Goal: Task Accomplishment & Management: Manage account settings

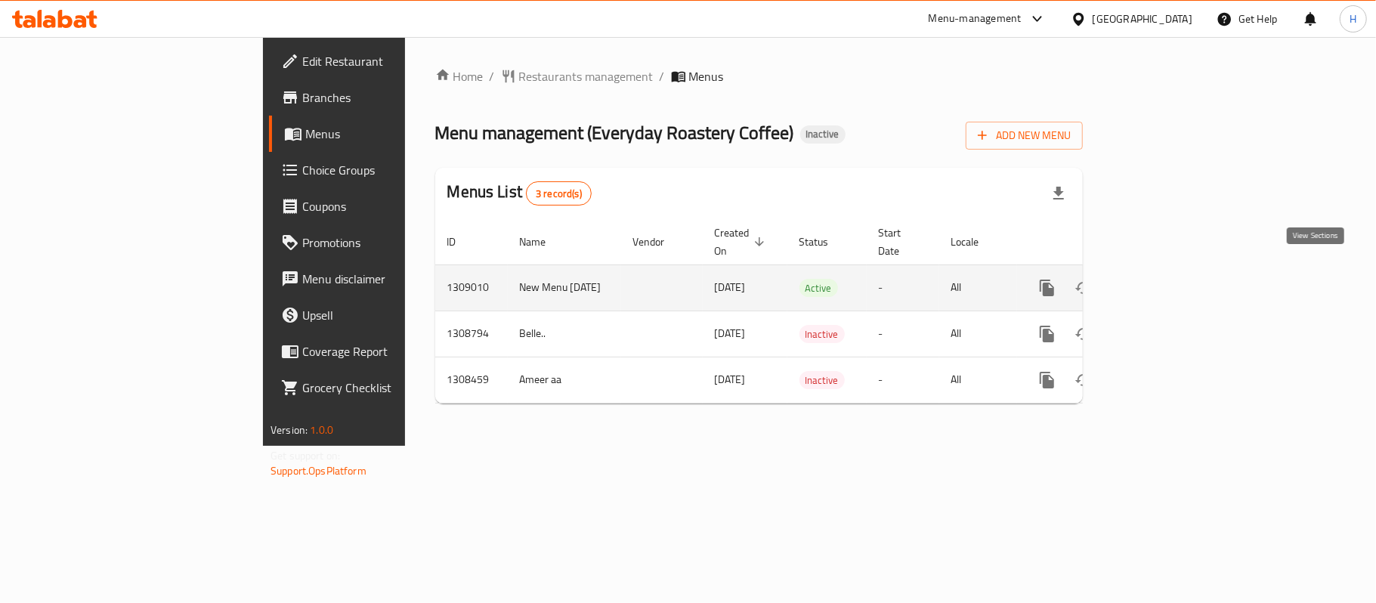
click at [1165, 279] on icon "enhanced table" at bounding box center [1156, 288] width 18 height 18
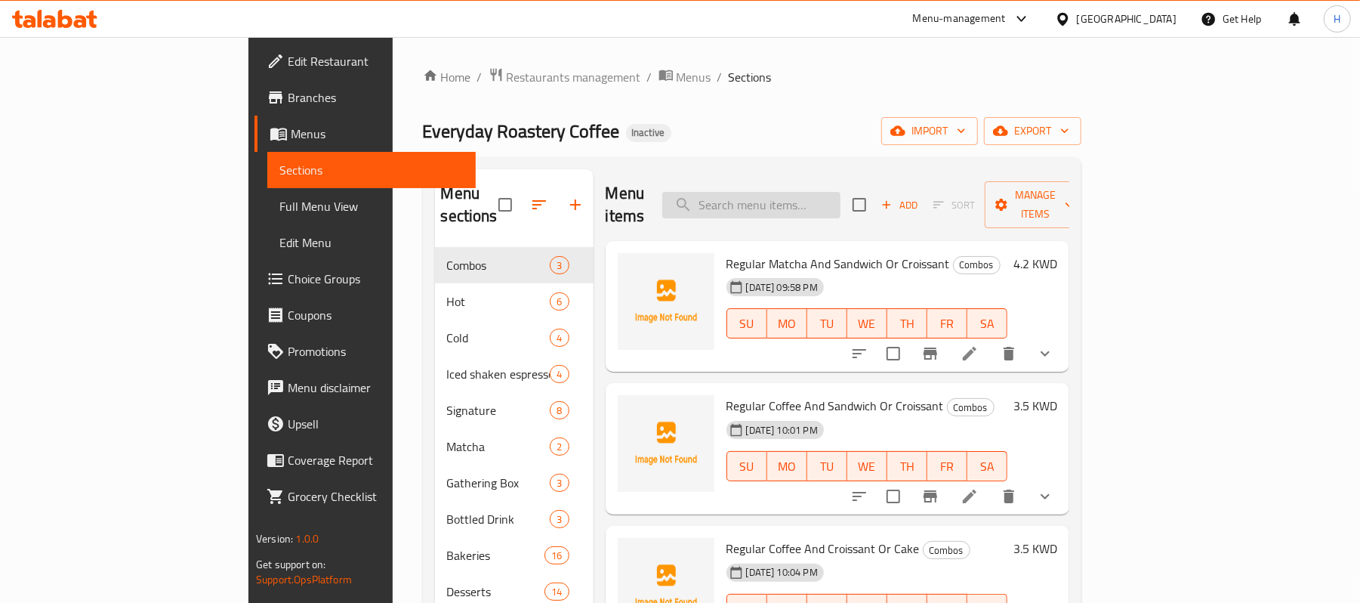
click at [841, 195] on input "search" at bounding box center [751, 205] width 178 height 26
paste input "Matcha Latte"
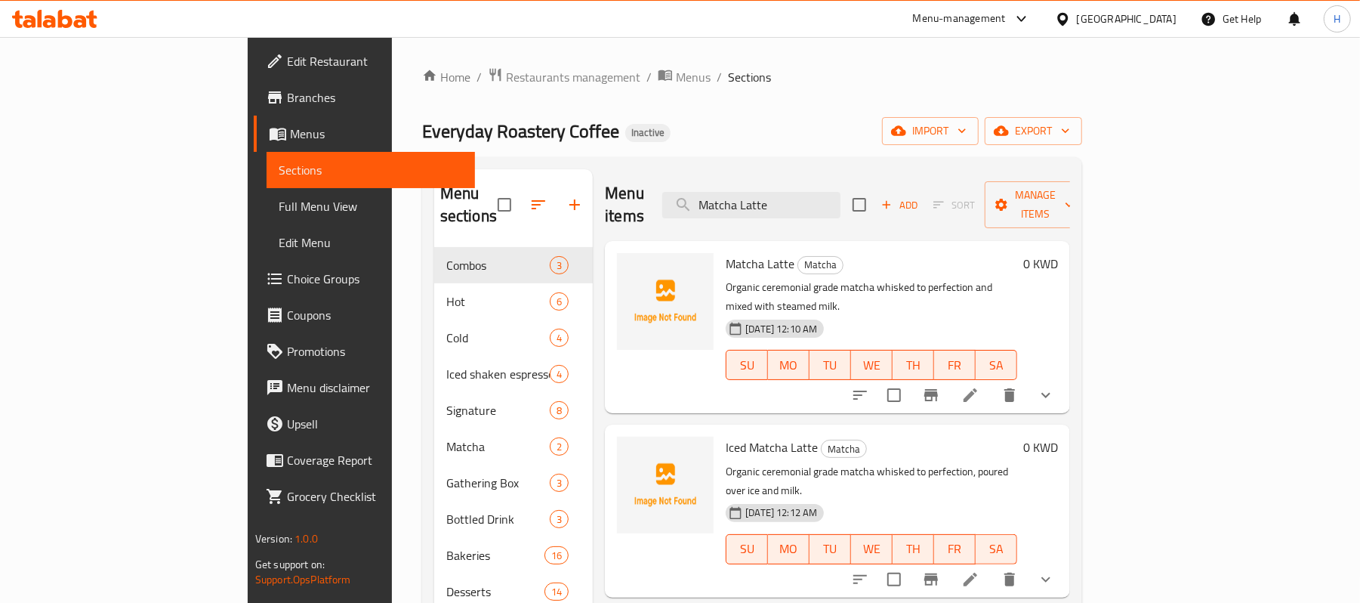
type input "Matcha Latte"
click at [1064, 377] on button "show more" at bounding box center [1046, 395] width 36 height 36
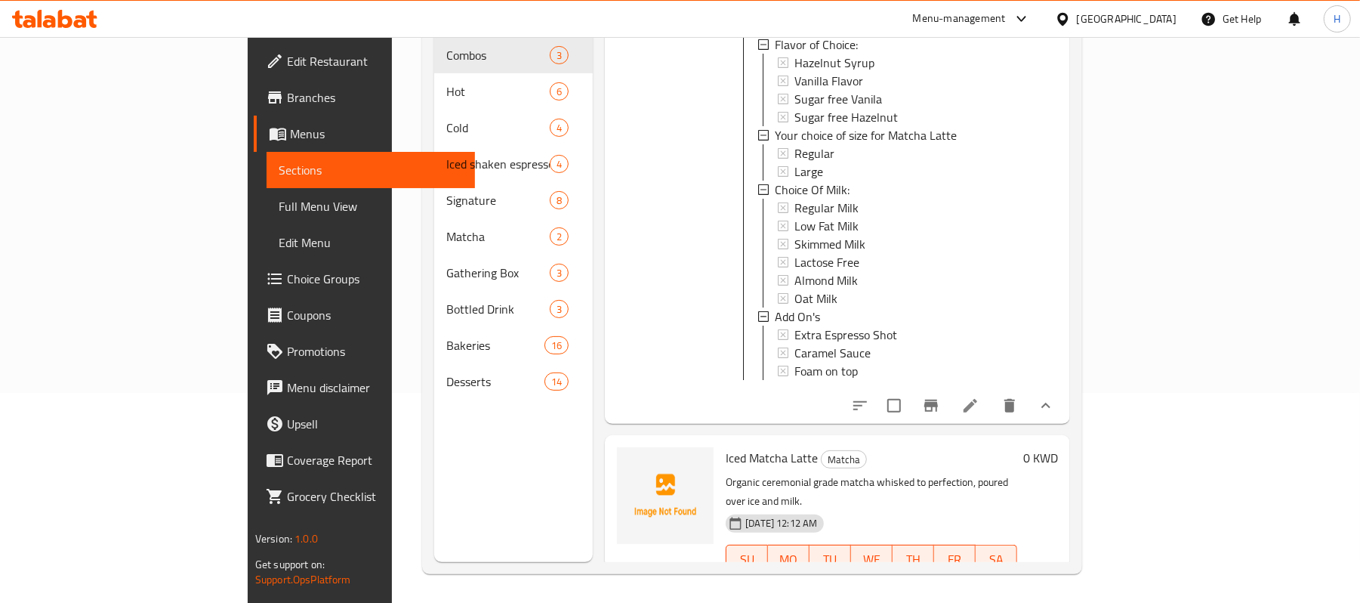
scroll to position [212, 0]
click at [1064, 570] on button "show more" at bounding box center [1046, 588] width 36 height 36
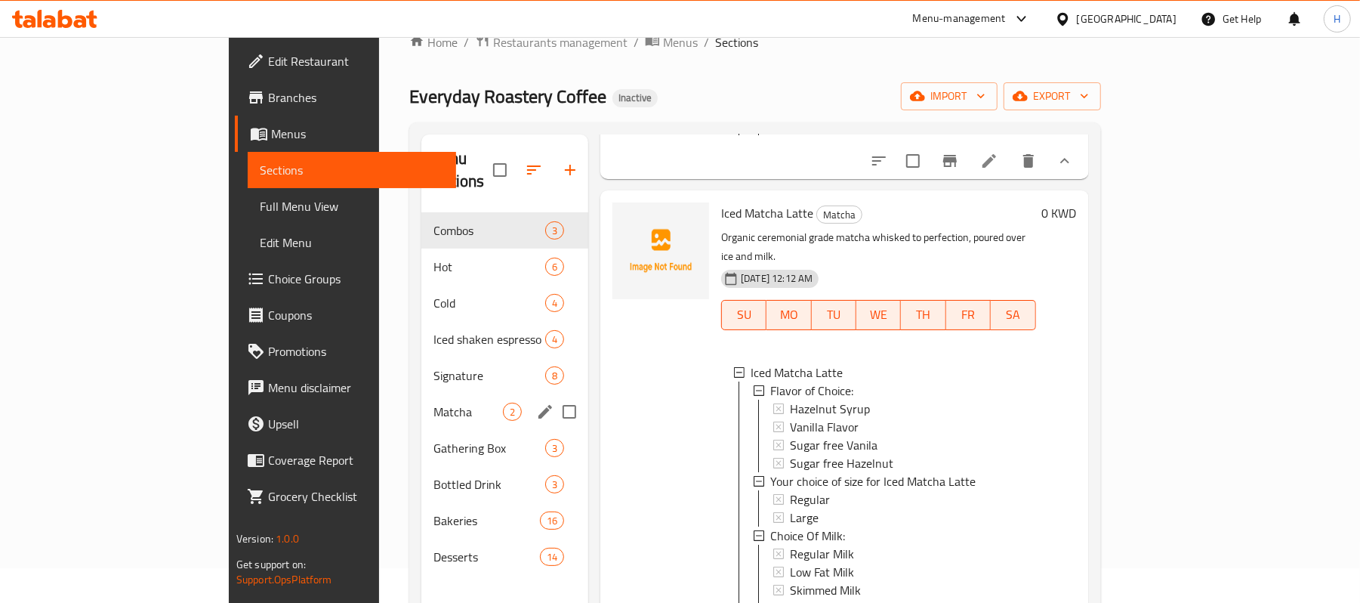
scroll to position [0, 0]
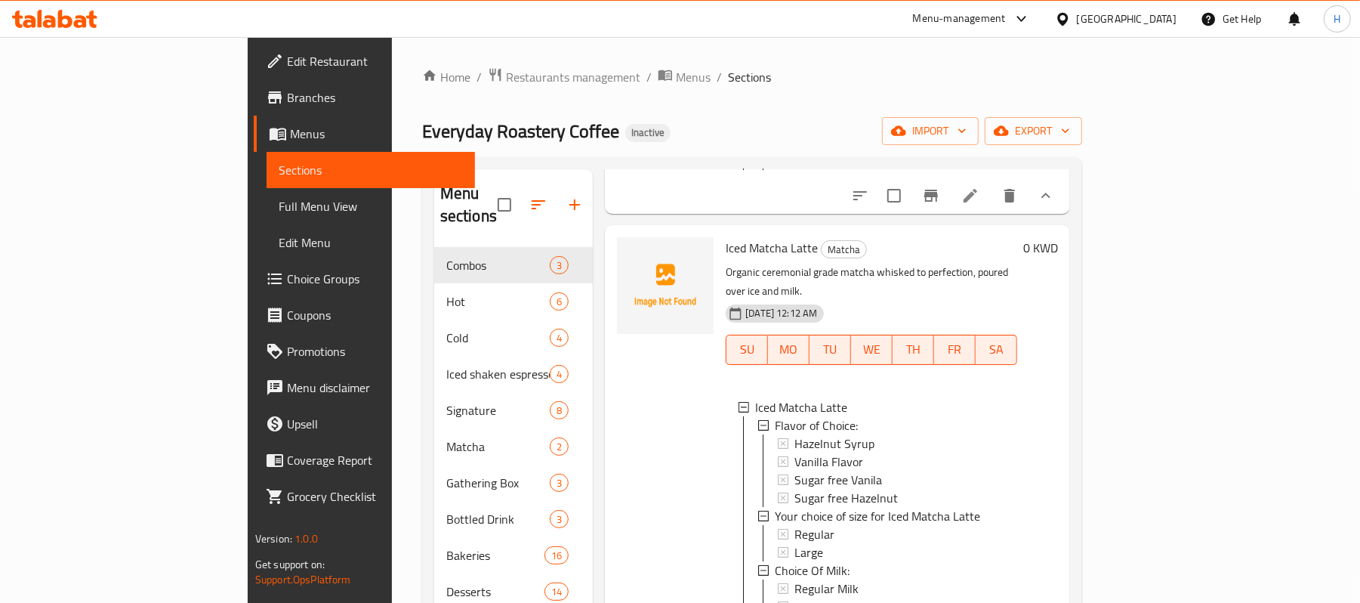
click at [717, 152] on div "Home / Restaurants management / Menus / Sections Everyday Roastery Coffee Inact…" at bounding box center [752, 425] width 660 height 717
click at [931, 452] on div "Vanilla Flavor" at bounding box center [900, 461] width 211 height 18
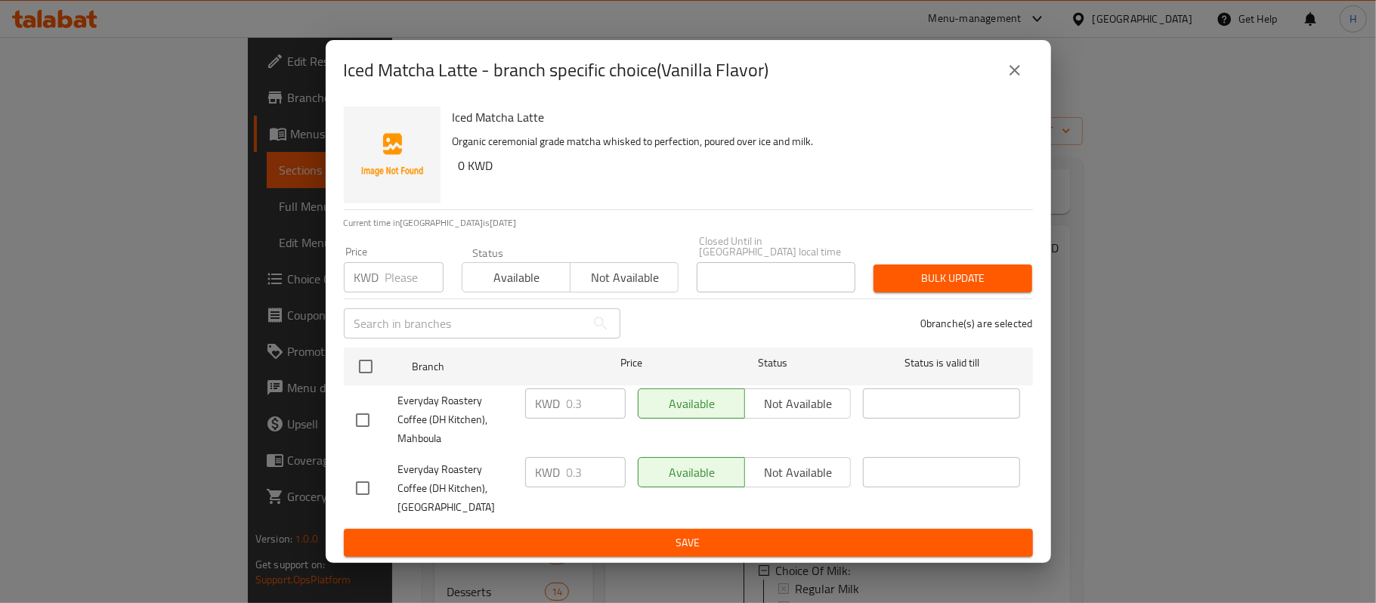
click at [1028, 88] on button "close" at bounding box center [1014, 70] width 36 height 36
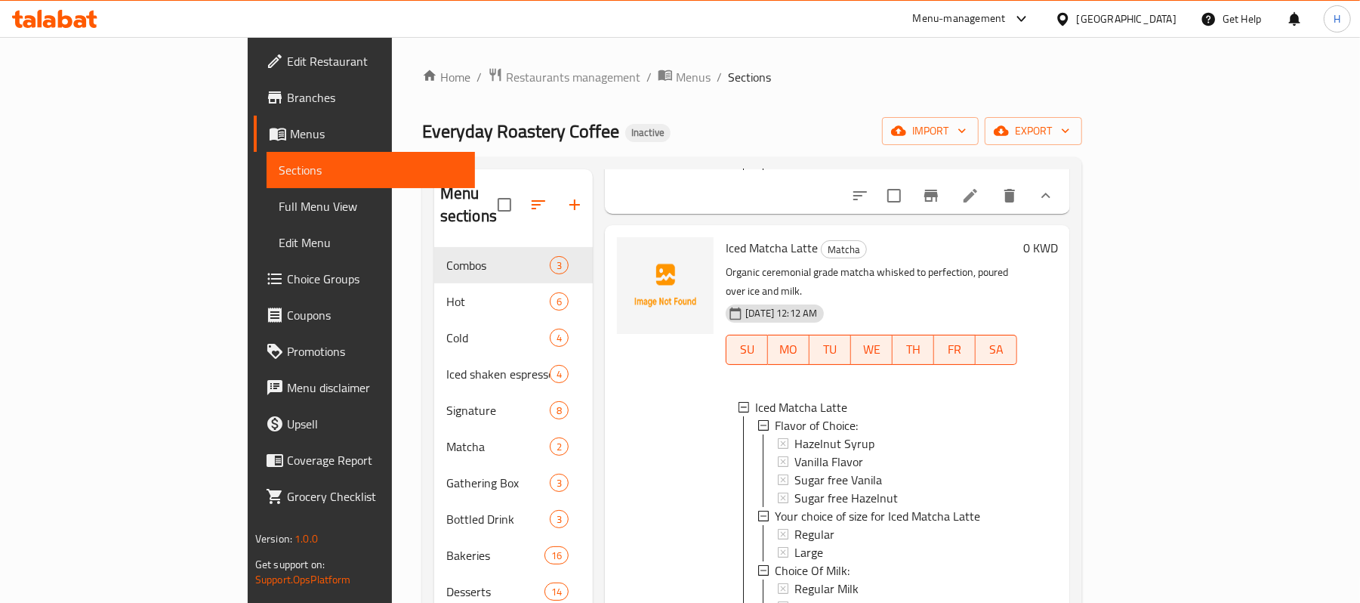
click at [922, 141] on div "Everyday Roastery Coffee Inactive import export" at bounding box center [752, 131] width 660 height 28
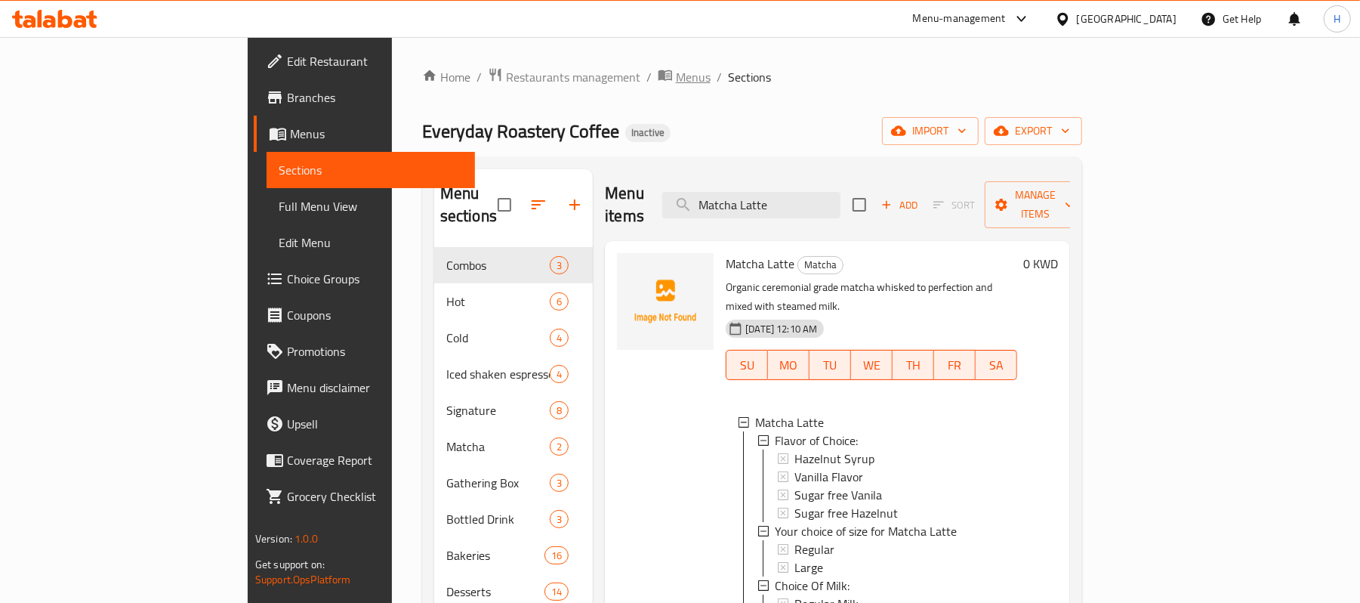
click at [676, 73] on span "Menus" at bounding box center [693, 77] width 35 height 18
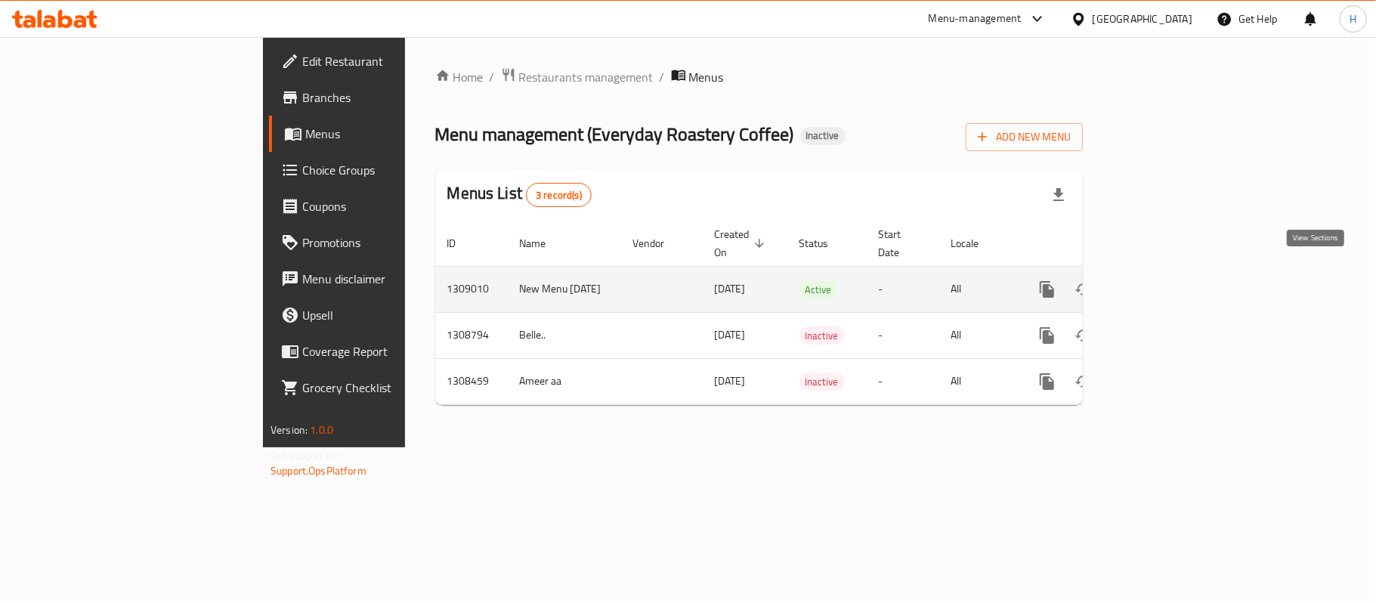
click at [1174, 272] on link "enhanced table" at bounding box center [1156, 289] width 36 height 36
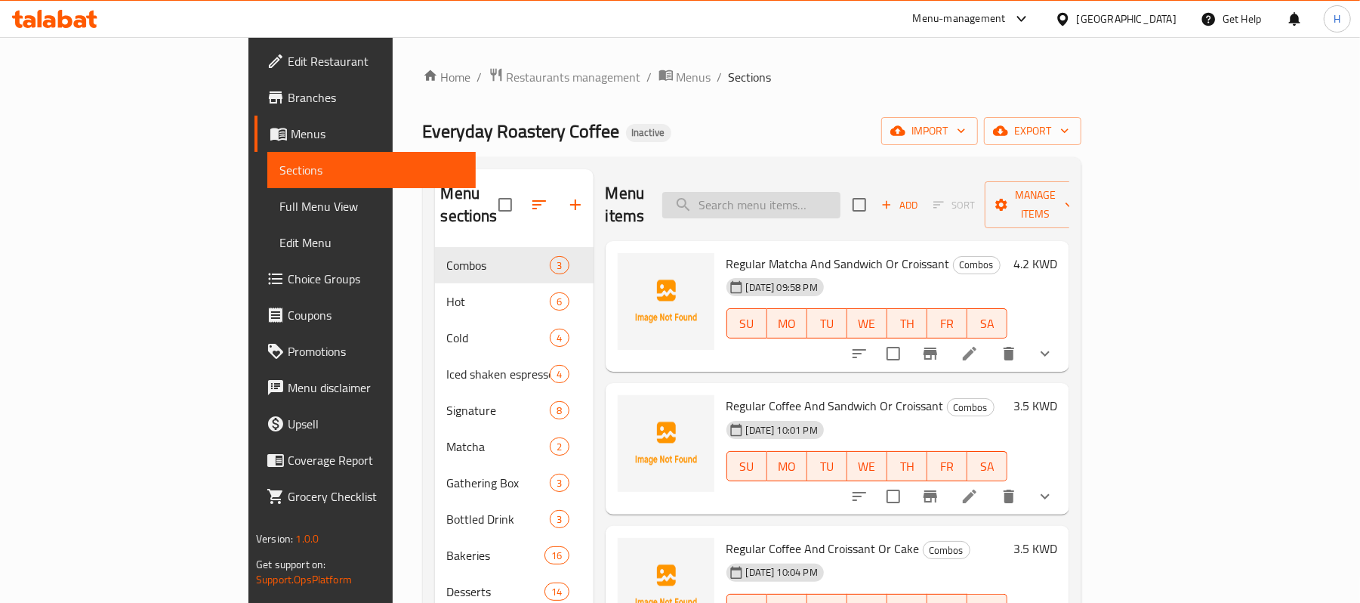
click at [841, 207] on input "search" at bounding box center [751, 205] width 178 height 26
paste input "Matcha Latte"
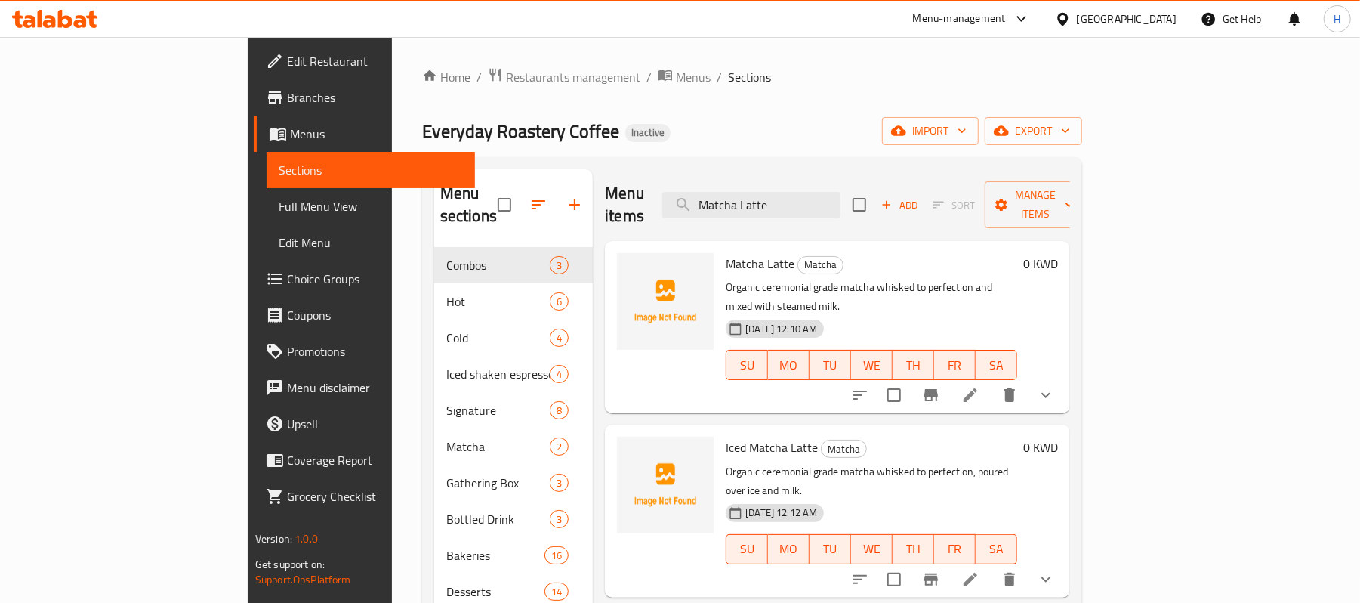
type input "Matcha Latte"
click at [1055, 386] on icon "show more" at bounding box center [1046, 395] width 18 height 18
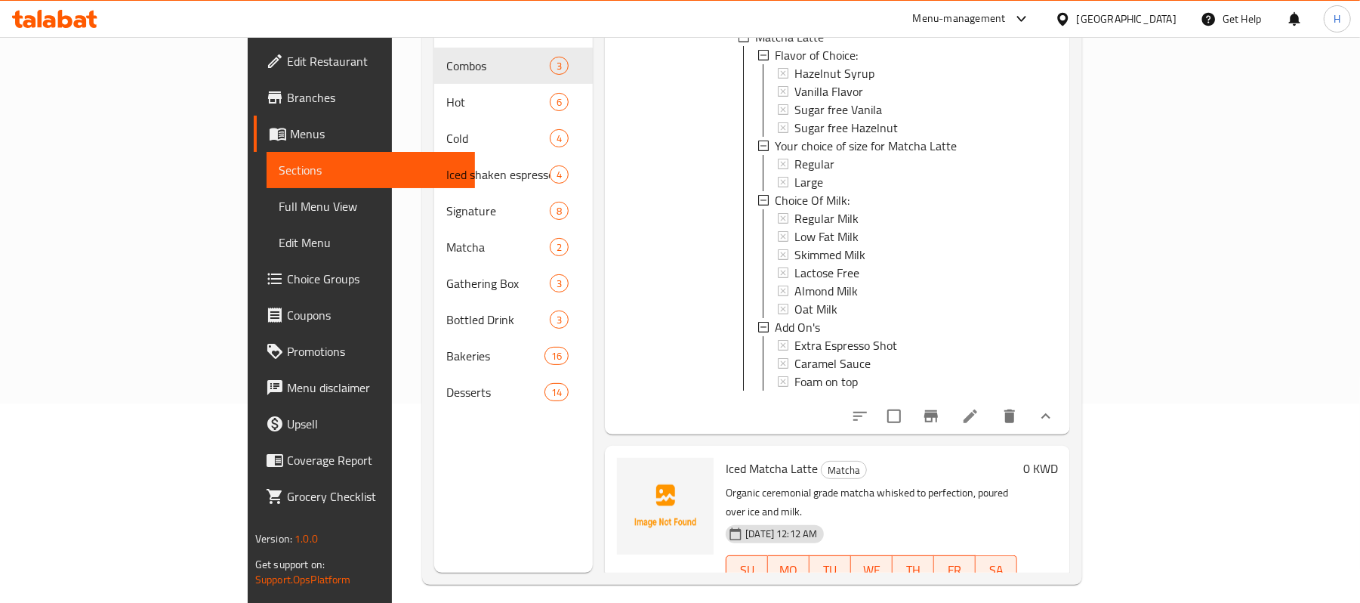
scroll to position [212, 0]
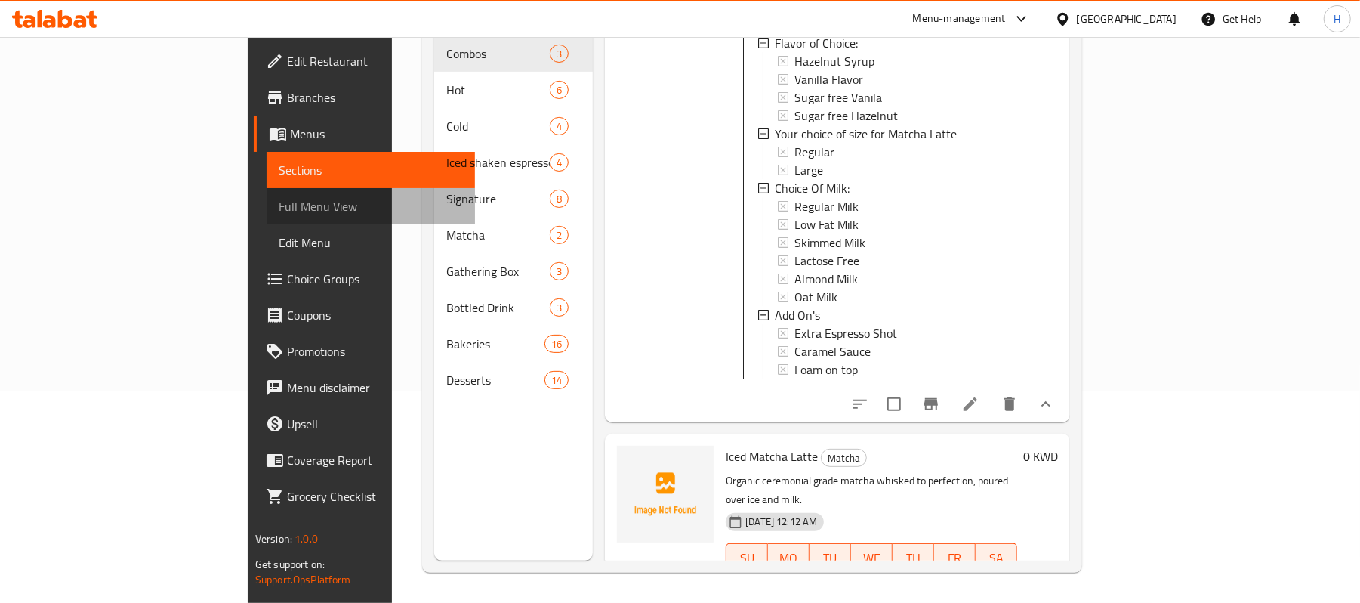
click at [279, 212] on span "Full Menu View" at bounding box center [371, 206] width 184 height 18
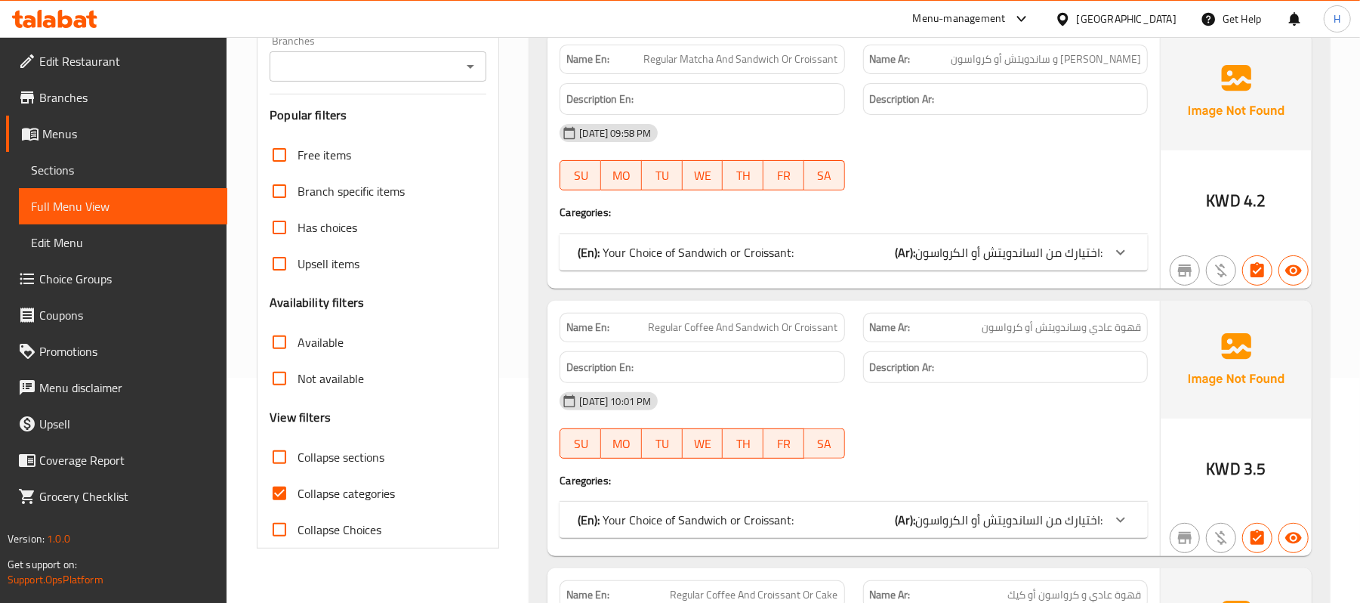
scroll to position [313, 0]
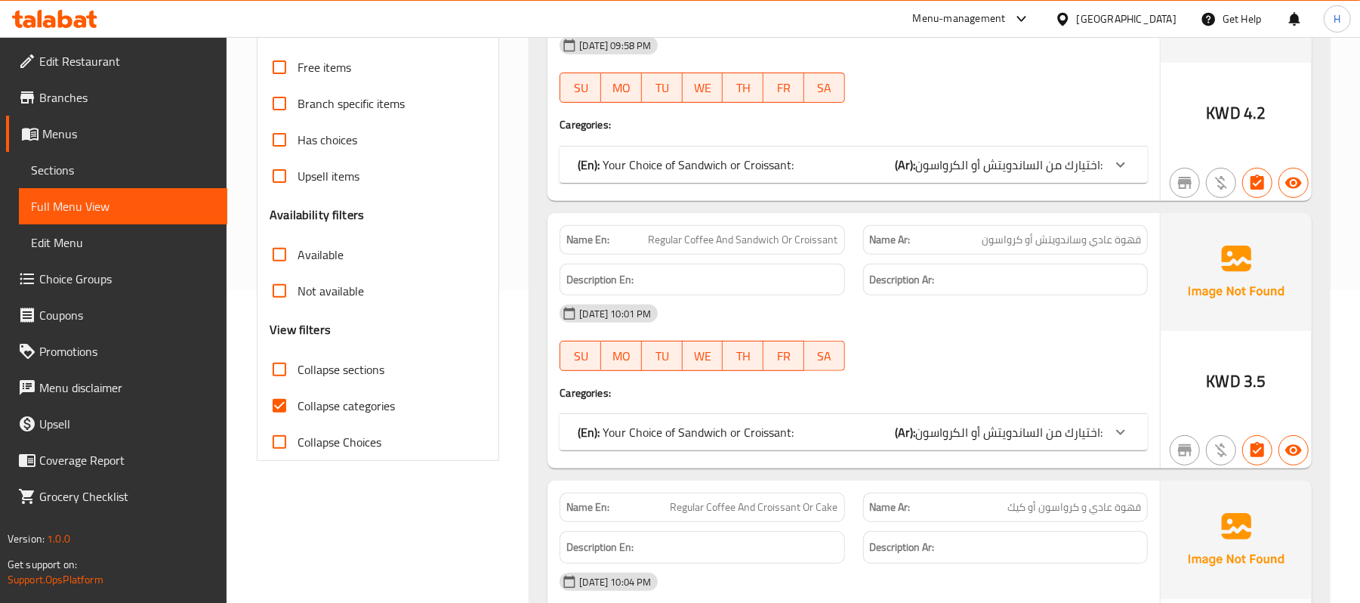
click at [378, 400] on span "Collapse categories" at bounding box center [346, 406] width 97 height 18
click at [298, 400] on input "Collapse categories" at bounding box center [279, 406] width 36 height 36
checkbox input "false"
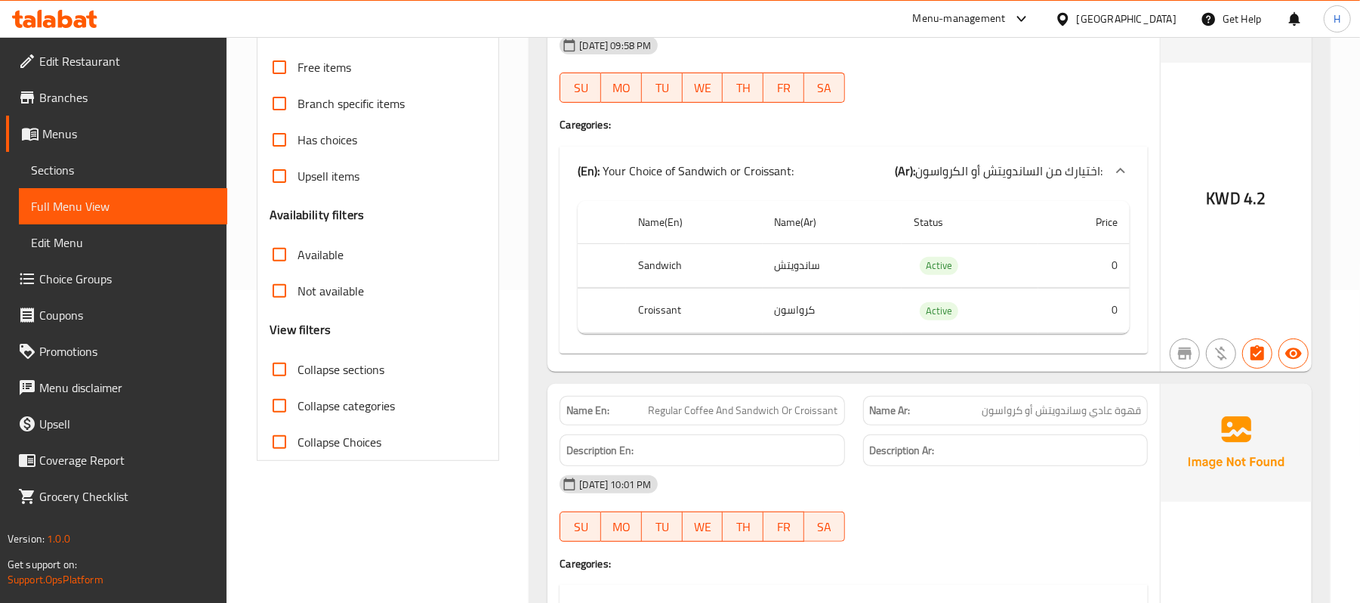
click at [937, 280] on td "Active" at bounding box center [970, 265] width 137 height 45
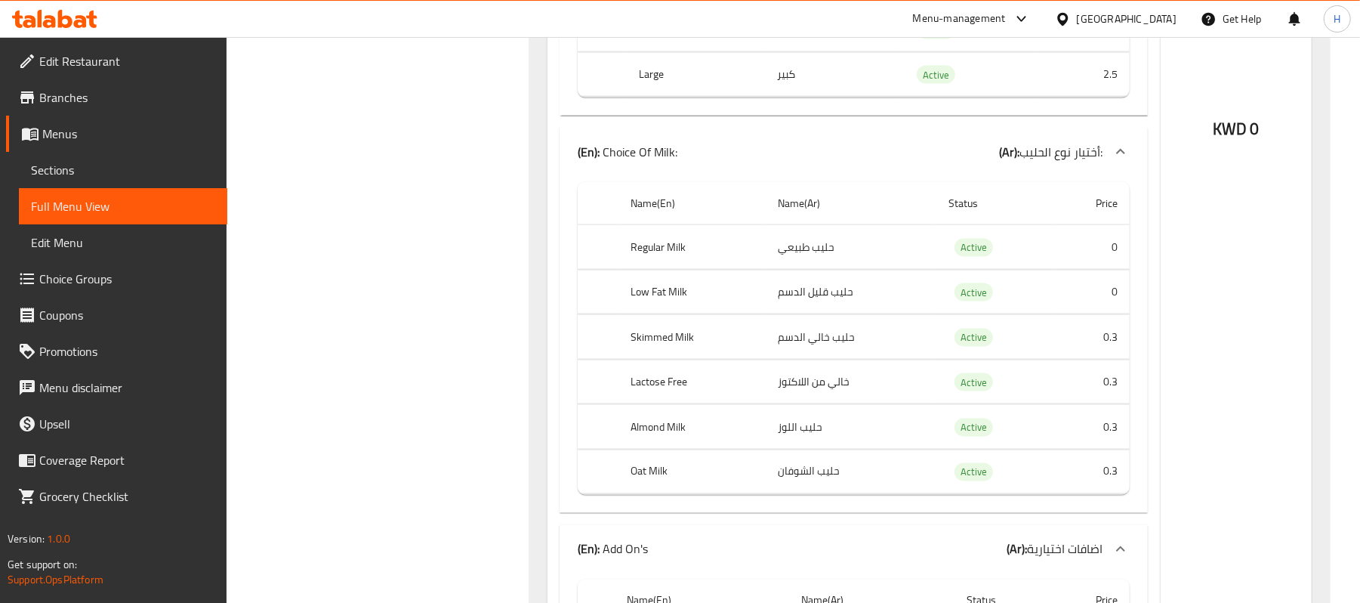
scroll to position [34329, 0]
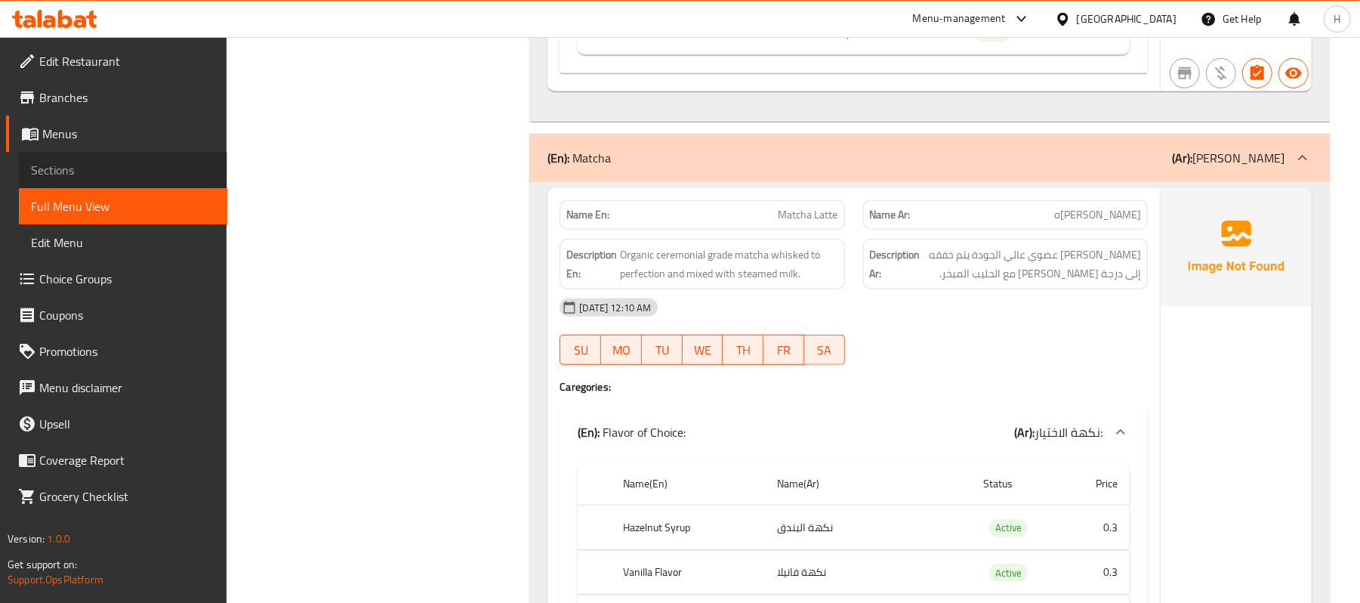
click at [79, 155] on link "Sections" at bounding box center [123, 170] width 208 height 36
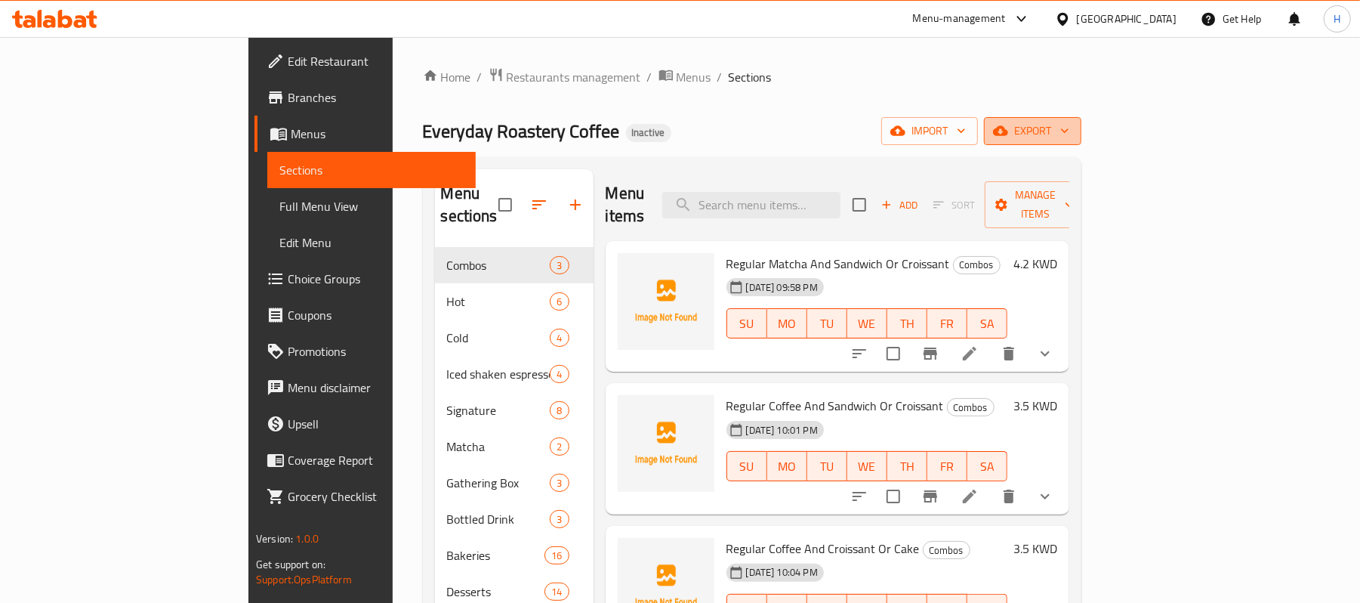
click at [1070, 122] on span "export" at bounding box center [1032, 131] width 73 height 19
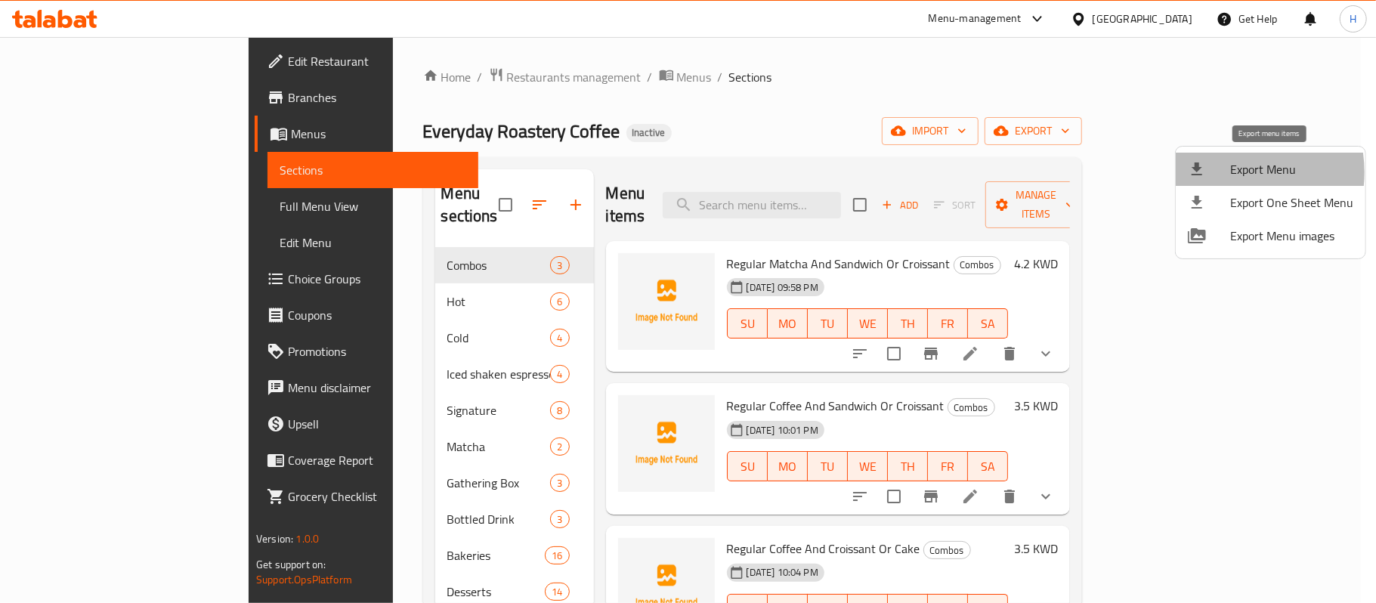
click at [1222, 172] on div at bounding box center [1209, 169] width 42 height 18
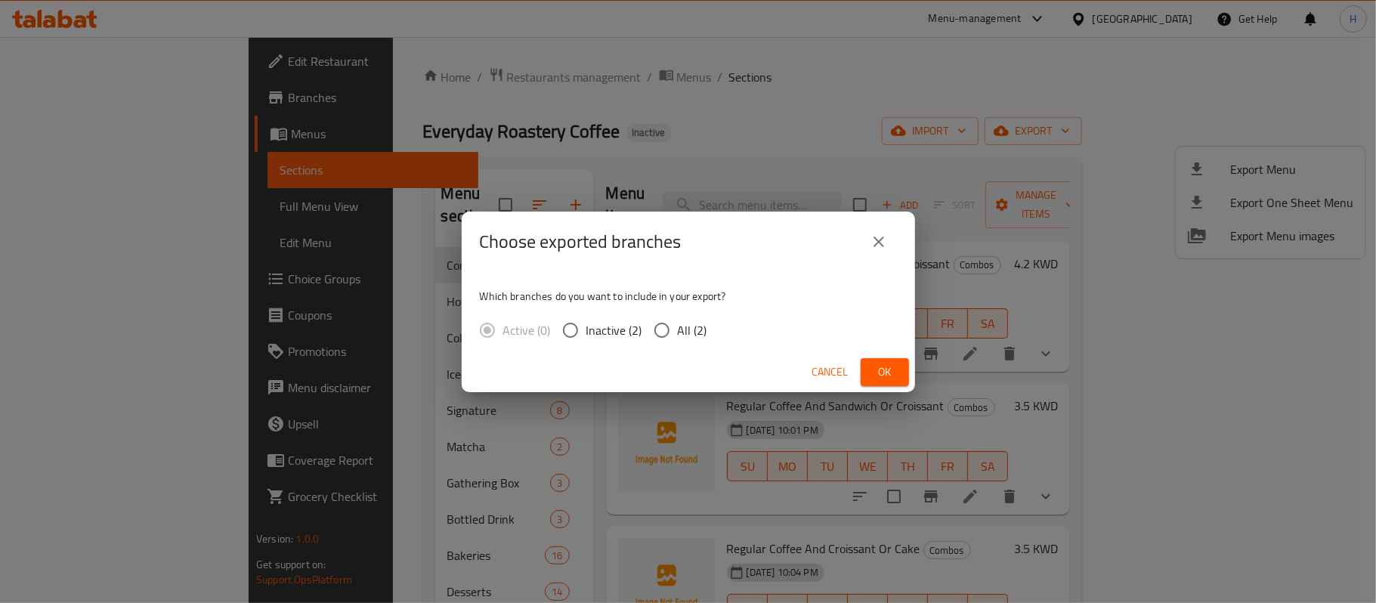
click at [684, 316] on label "All (2)" at bounding box center [676, 330] width 61 height 32
click at [678, 316] on input "All (2)" at bounding box center [662, 330] width 32 height 32
radio input "true"
click at [908, 378] on div "Cancel Ok" at bounding box center [688, 372] width 453 height 40
click at [890, 363] on span "Ok" at bounding box center [884, 372] width 24 height 19
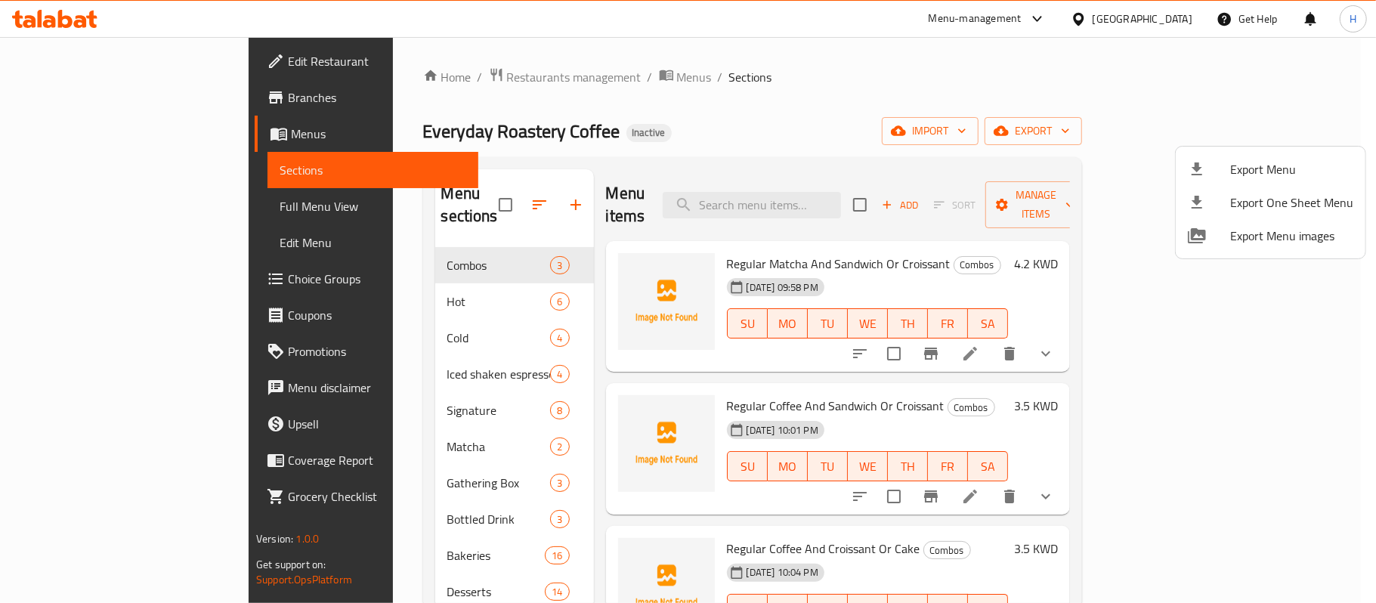
click at [899, 187] on div at bounding box center [688, 301] width 1376 height 603
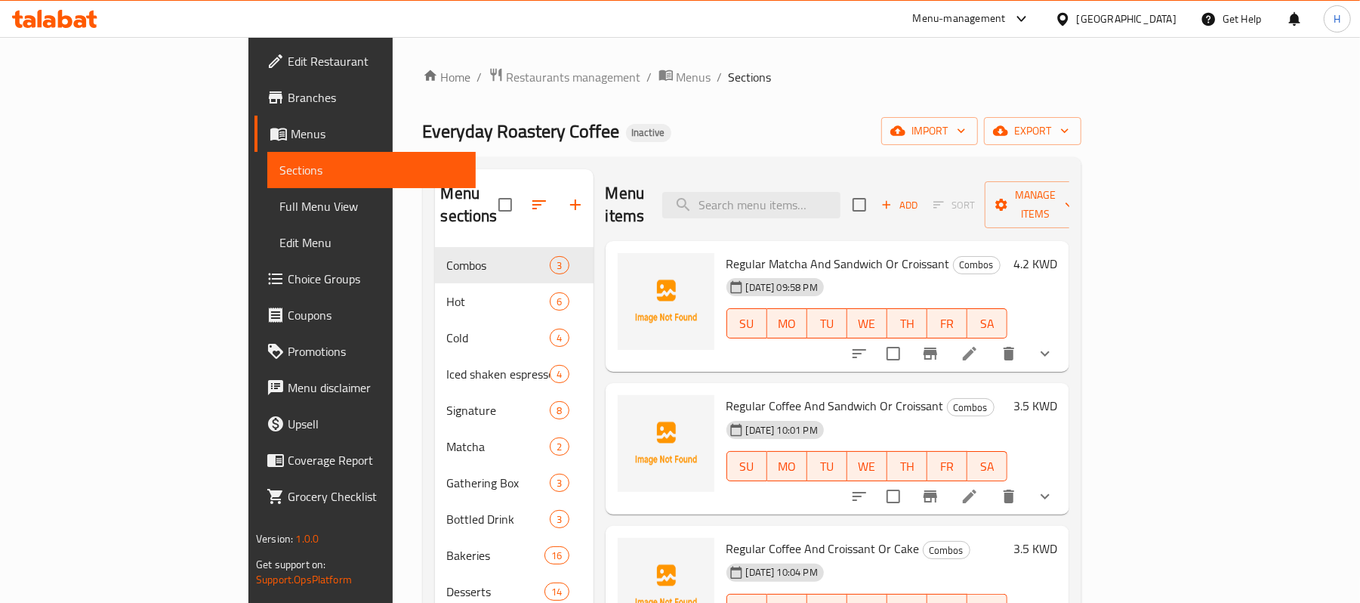
click at [841, 192] on input "search" at bounding box center [751, 205] width 178 height 26
drag, startPoint x: 145, startPoint y: 206, endPoint x: 260, endPoint y: 10, distance: 227.5
click at [280, 206] on span "Full Menu View" at bounding box center [372, 206] width 184 height 18
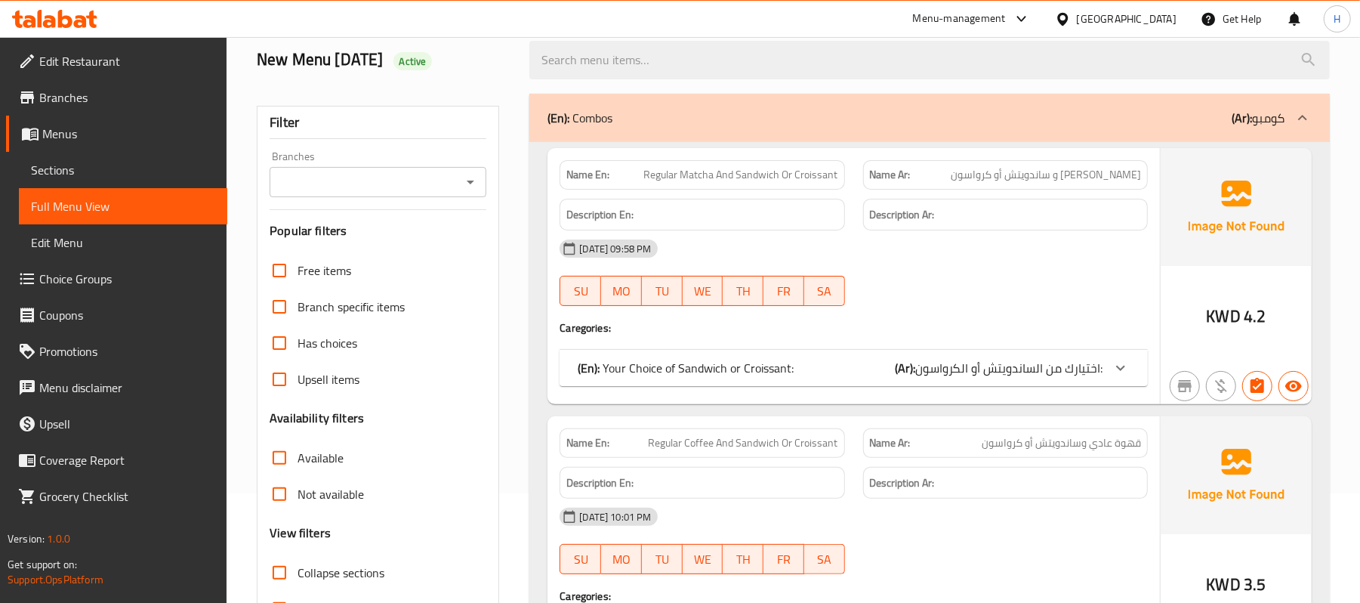
scroll to position [201, 0]
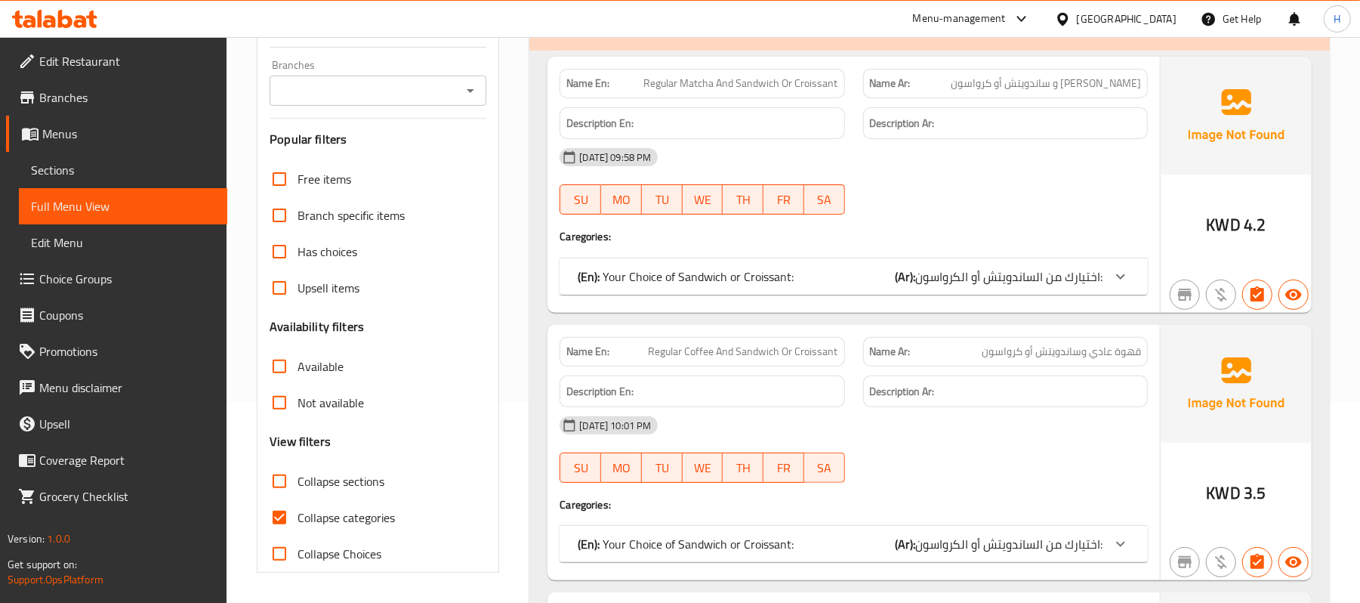
click at [376, 505] on label "Collapse categories" at bounding box center [328, 517] width 134 height 36
click at [298, 505] on input "Collapse categories" at bounding box center [279, 517] width 36 height 36
checkbox input "false"
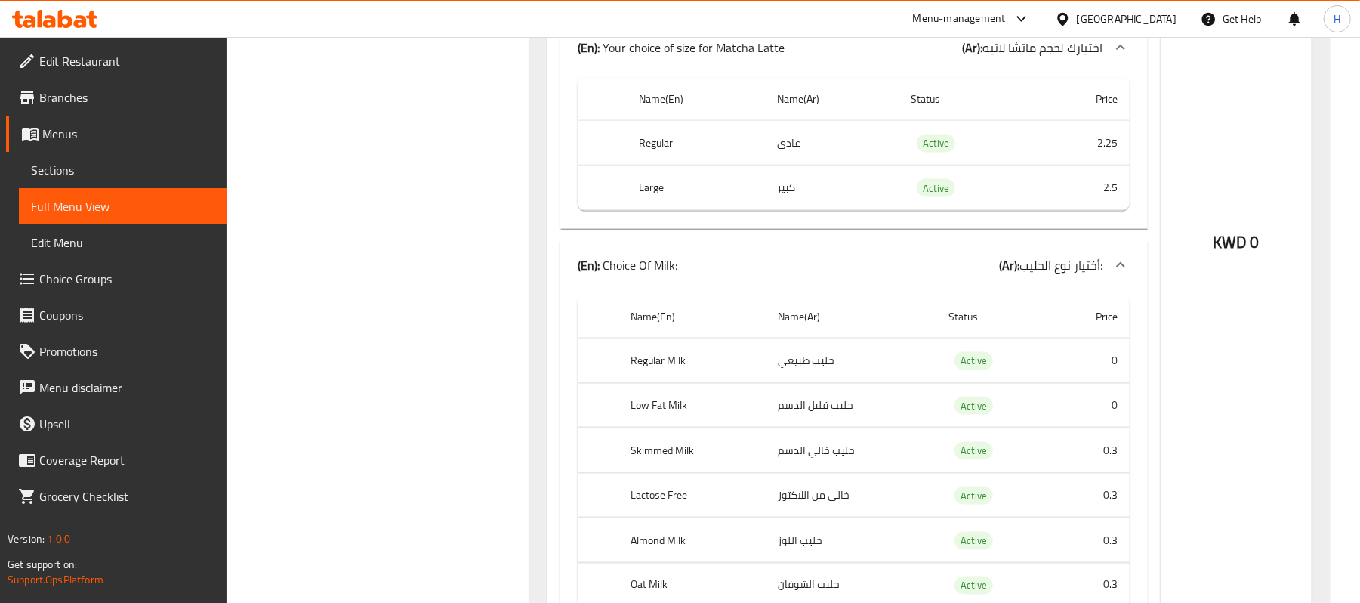
scroll to position [34228, 0]
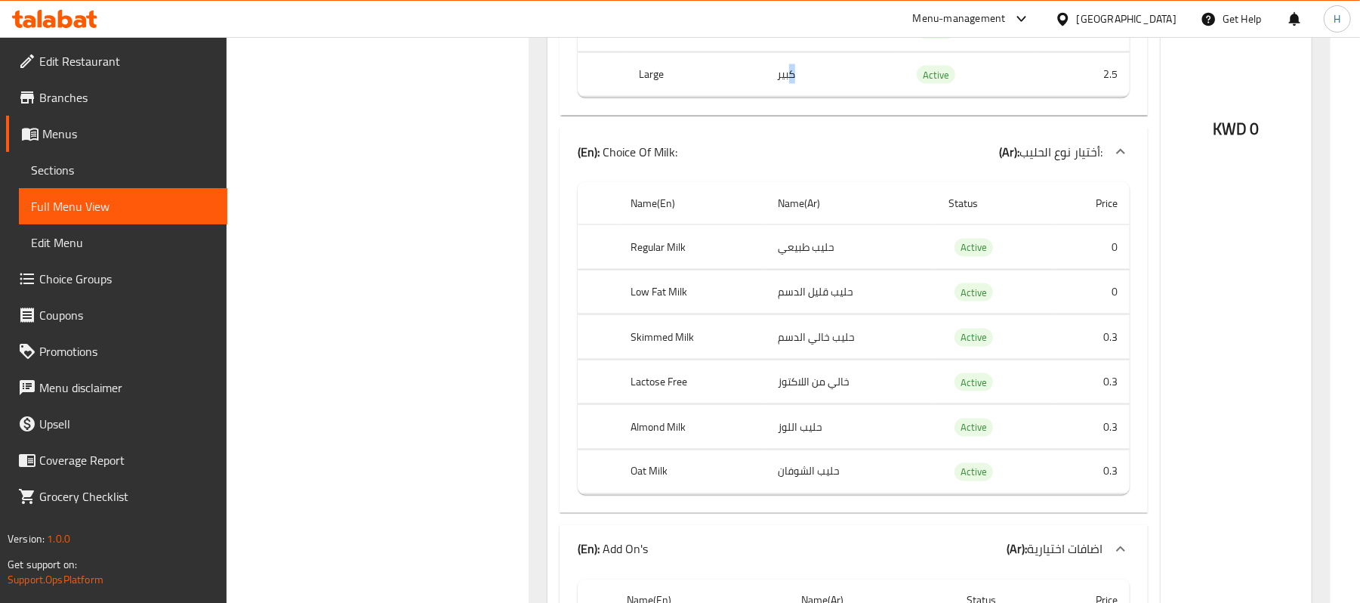
drag, startPoint x: 790, startPoint y: 355, endPoint x: 681, endPoint y: 369, distance: 109.7
click at [681, 97] on tr "Large كبير Active 2.5" at bounding box center [854, 74] width 552 height 45
click at [662, 52] on th "Regular" at bounding box center [696, 30] width 138 height 45
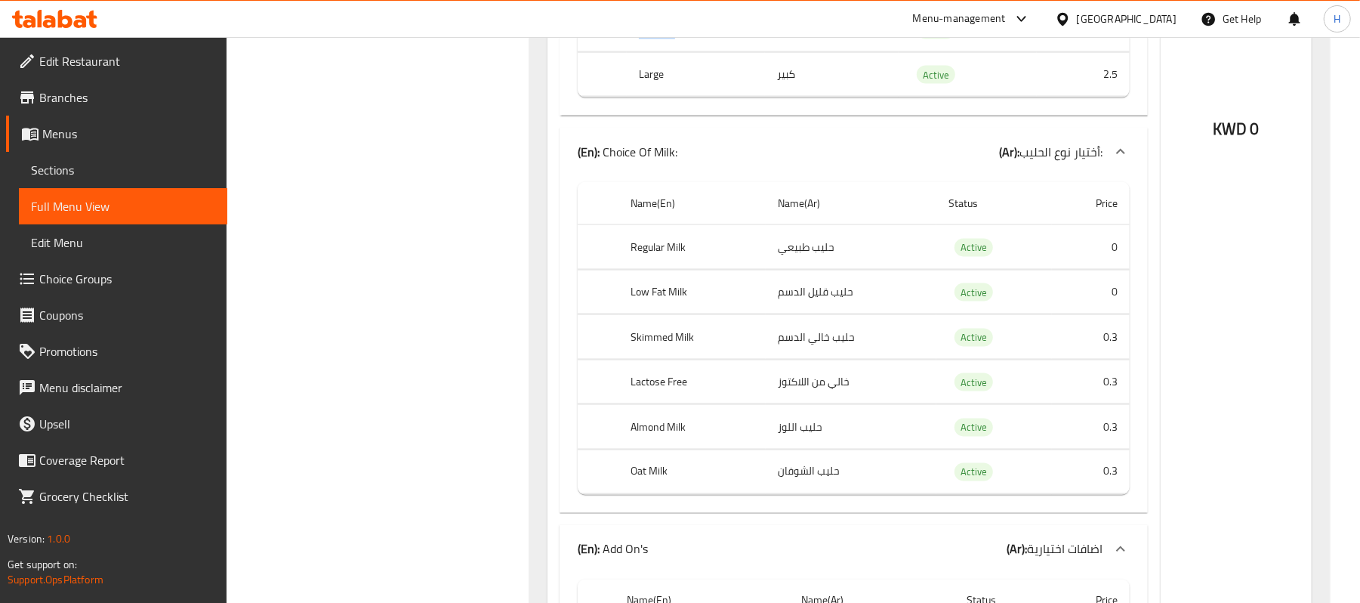
copy th "Regular"
click at [654, 97] on th "Large" at bounding box center [696, 74] width 138 height 45
copy th "Large"
drag, startPoint x: 804, startPoint y: 357, endPoint x: 632, endPoint y: 318, distance: 175.9
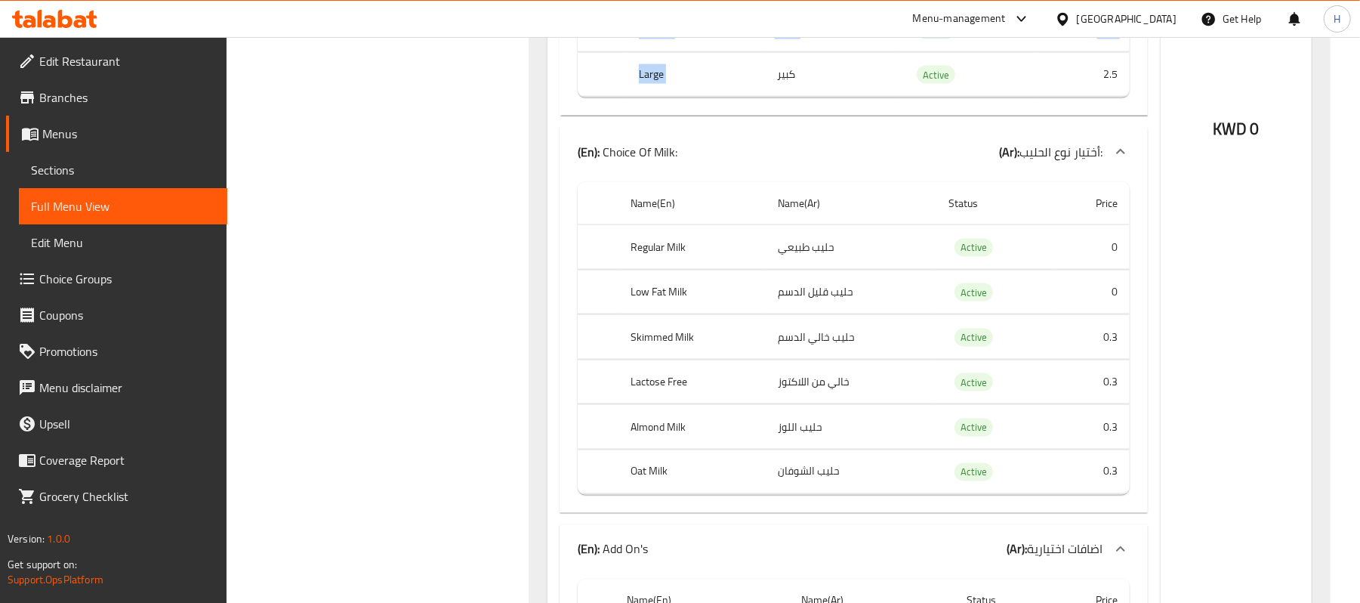
click at [632, 97] on tbody "Regular عادي Active 2.25 Large كبير Active 2.5" at bounding box center [854, 53] width 552 height 90
click at [727, 52] on th "Regular" at bounding box center [696, 30] width 138 height 45
click at [656, 52] on th "Regular" at bounding box center [696, 30] width 138 height 45
copy th "Regular"
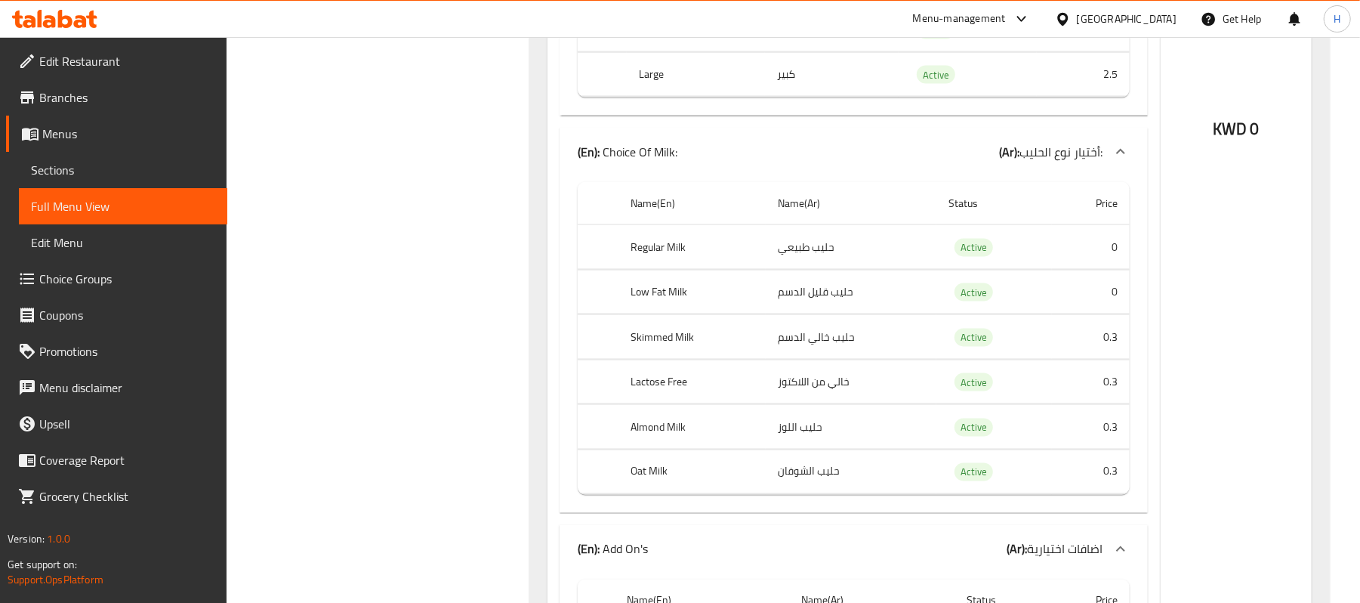
click at [1095, 52] on td "2.25" at bounding box center [1083, 30] width 93 height 45
copy td "2.25"
click at [651, 97] on th "Large" at bounding box center [696, 74] width 138 height 45
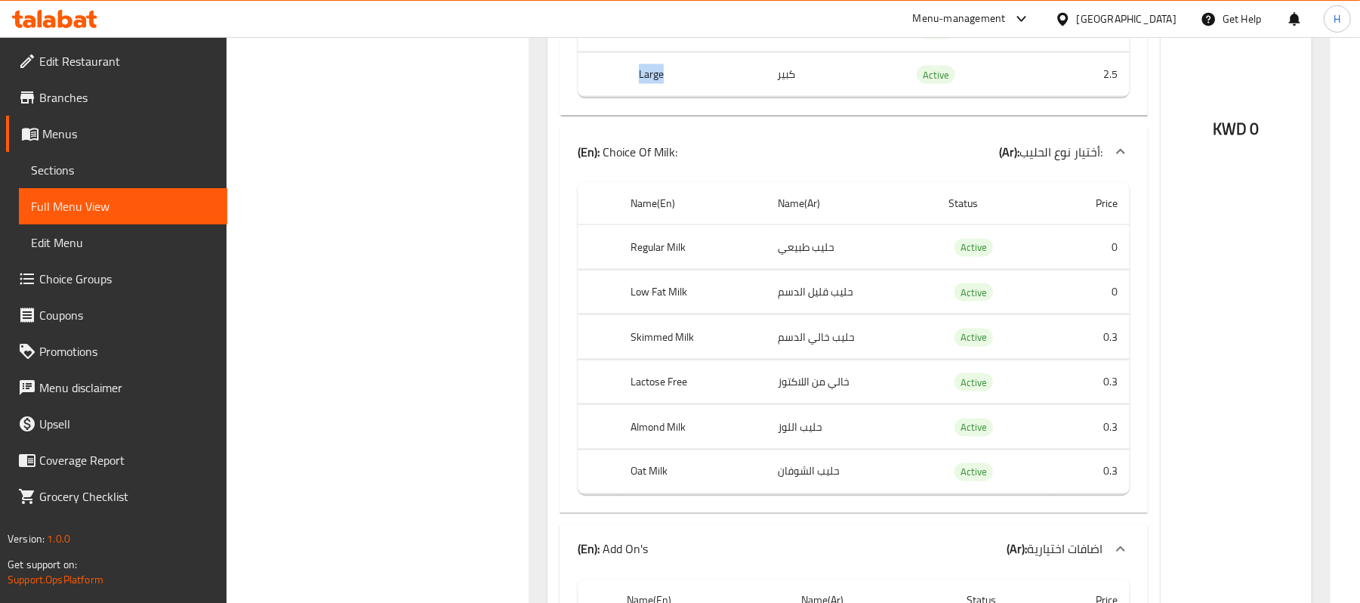
copy th "Large"
click at [1092, 97] on td "2.5" at bounding box center [1083, 74] width 93 height 45
click at [1103, 97] on td "2.5" at bounding box center [1083, 74] width 93 height 45
copy td "2.5"
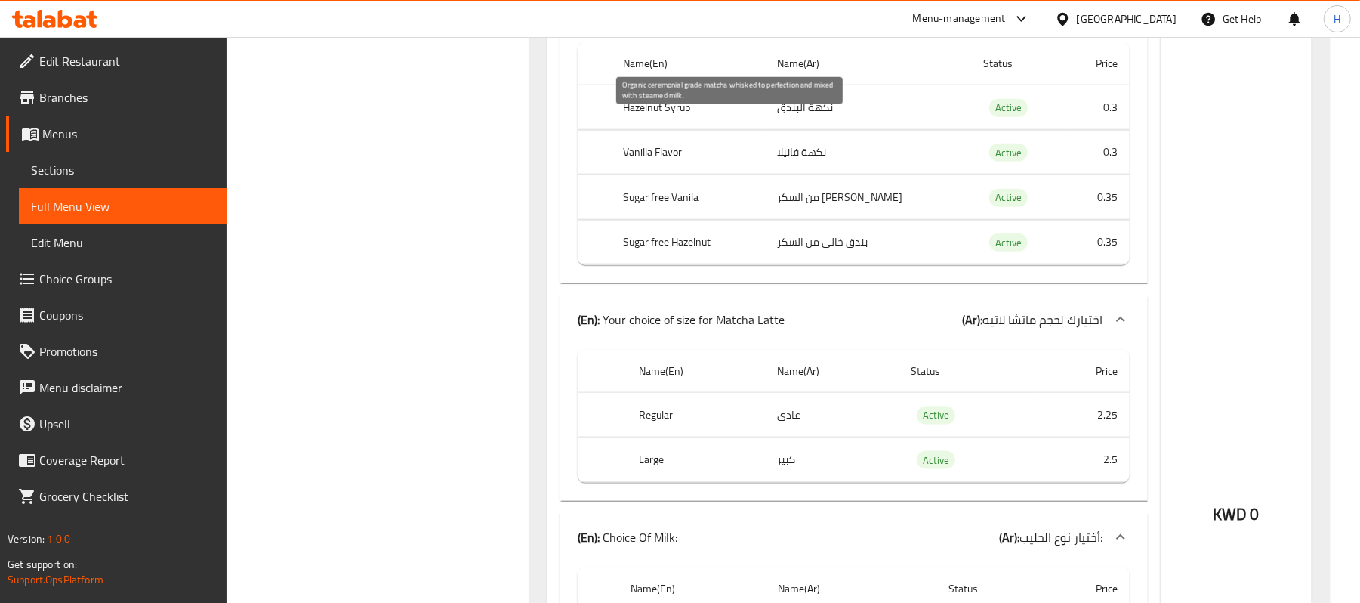
scroll to position [33876, 0]
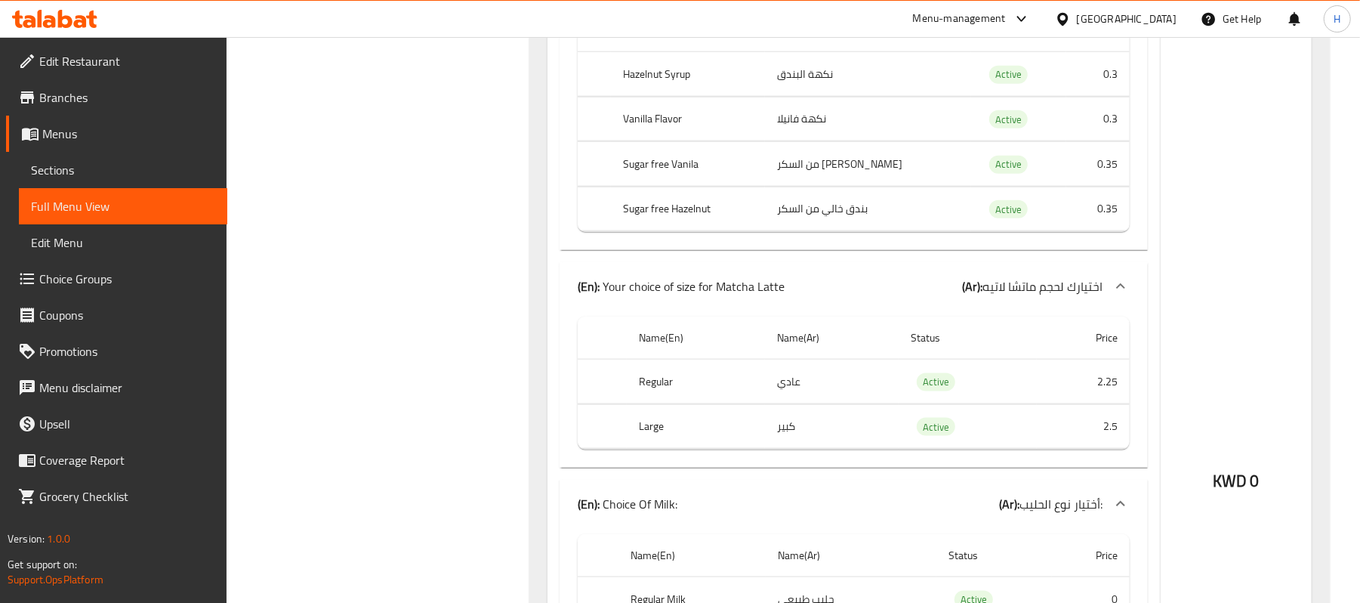
click at [1153, 19] on div "[GEOGRAPHIC_DATA]" at bounding box center [1127, 19] width 100 height 17
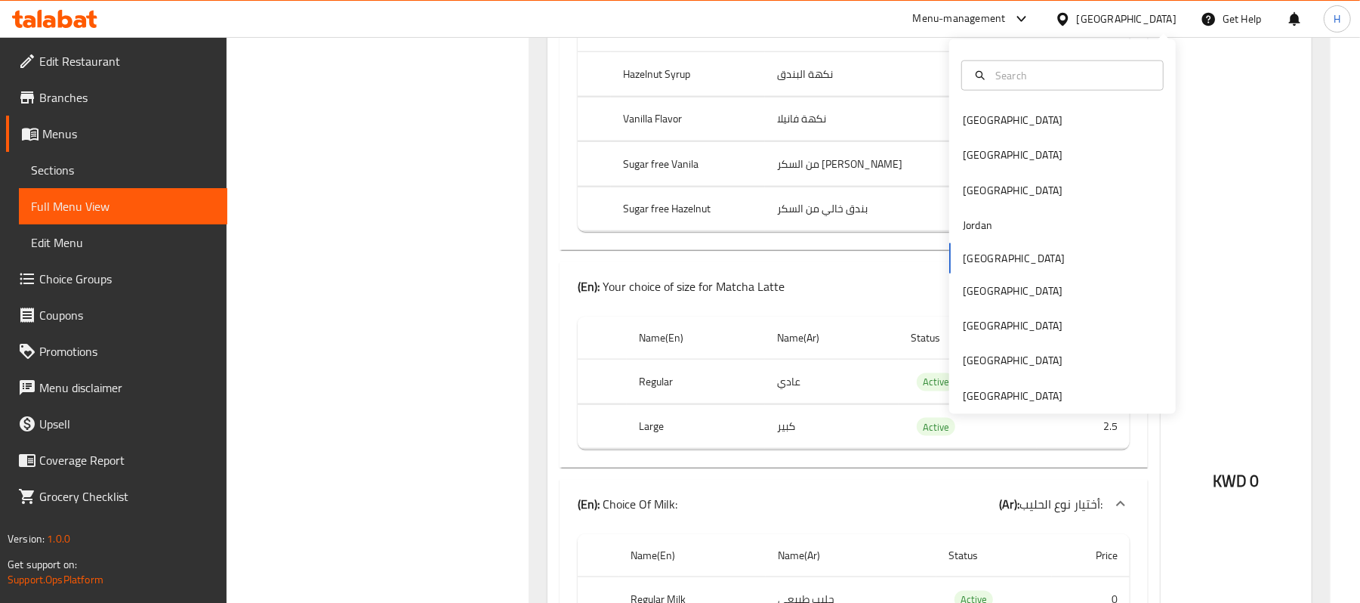
click at [59, 20] on icon at bounding box center [65, 19] width 14 height 18
